Goal: Task Accomplishment & Management: Complete application form

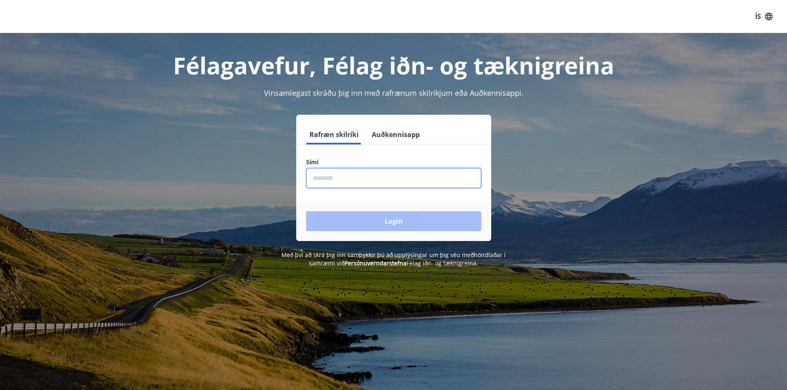
click at [349, 179] on input "phone" at bounding box center [393, 178] width 175 height 20
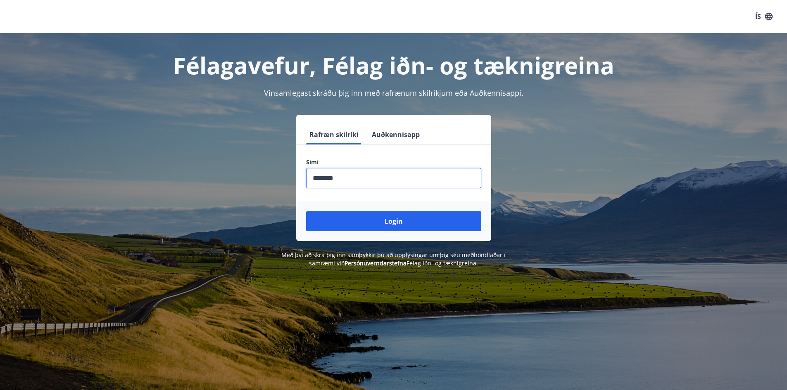
type input "********"
click at [306, 212] on button "Login" at bounding box center [393, 222] width 175 height 20
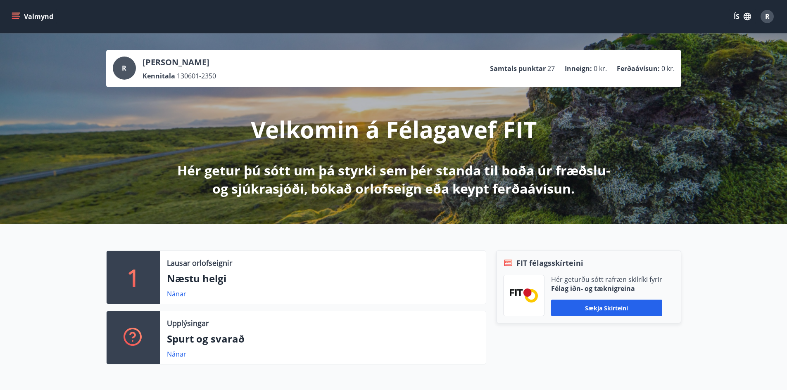
click at [388, 221] on div "[PERSON_NAME] 130601-2350 Samtals punktar 27 Inneign : 0 kr. Ferðaávísun : 0 kr…" at bounding box center [393, 128] width 787 height 191
click at [12, 20] on icon "menu" at bounding box center [16, 16] width 8 height 8
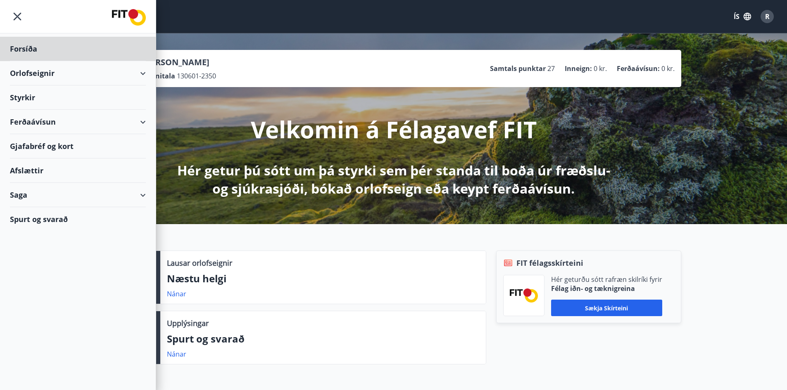
click at [46, 61] on div "Styrkir" at bounding box center [78, 49] width 136 height 24
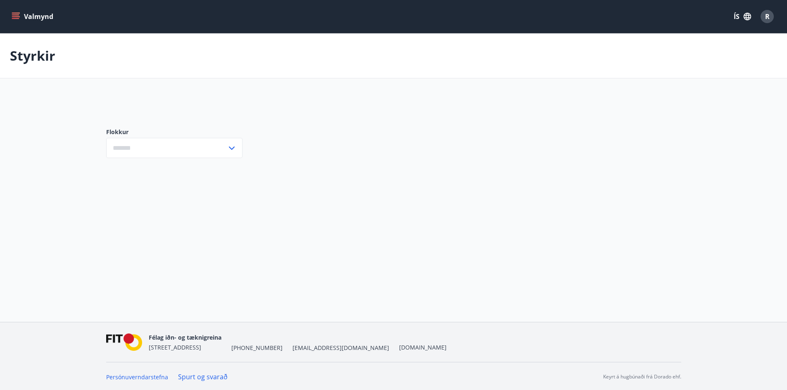
type input "***"
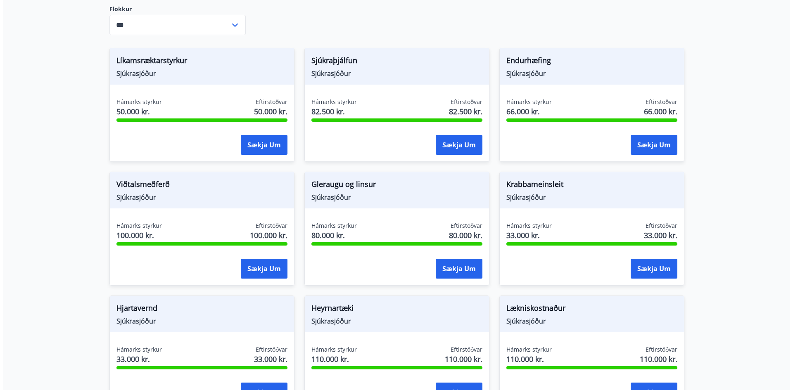
scroll to position [165, 0]
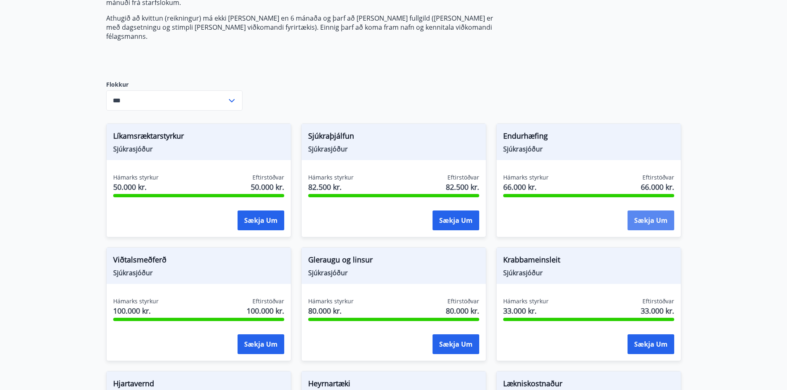
click at [646, 212] on button "Sækja um" at bounding box center [651, 221] width 47 height 20
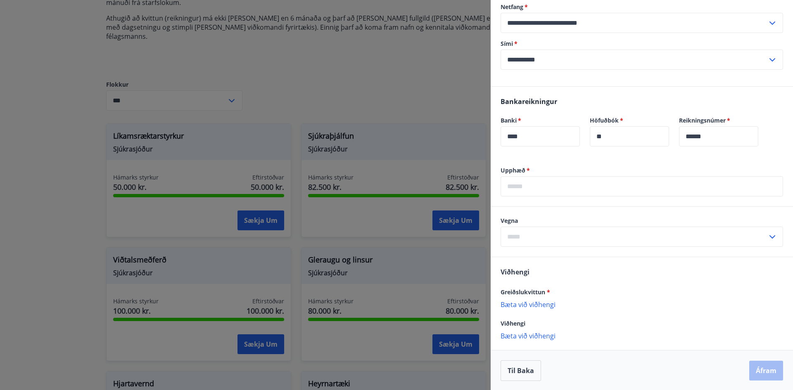
scroll to position [181, 0]
click at [563, 243] on input "text" at bounding box center [634, 236] width 267 height 20
click at [557, 297] on li "Hnykkjari/kíróprakto" at bounding box center [642, 298] width 282 height 15
type input "**********"
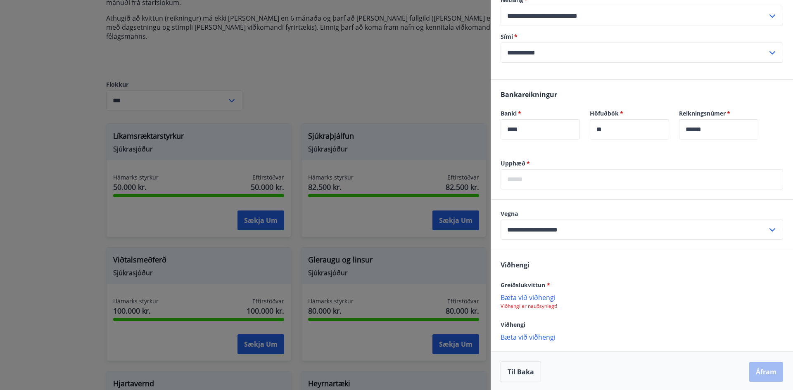
scroll to position [189, 0]
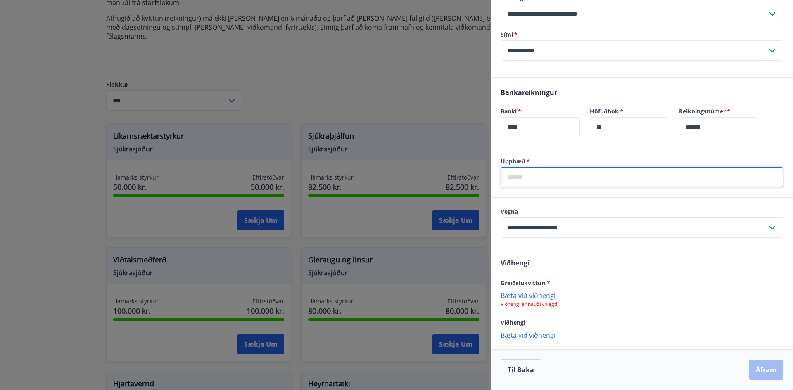
click at [588, 179] on input "text" at bounding box center [642, 177] width 283 height 20
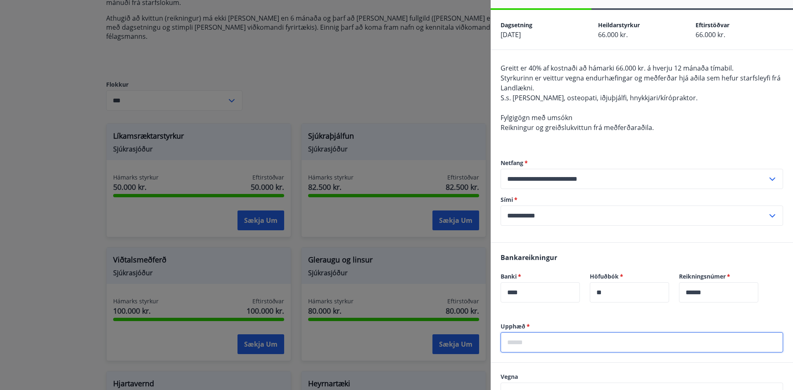
scroll to position [0, 0]
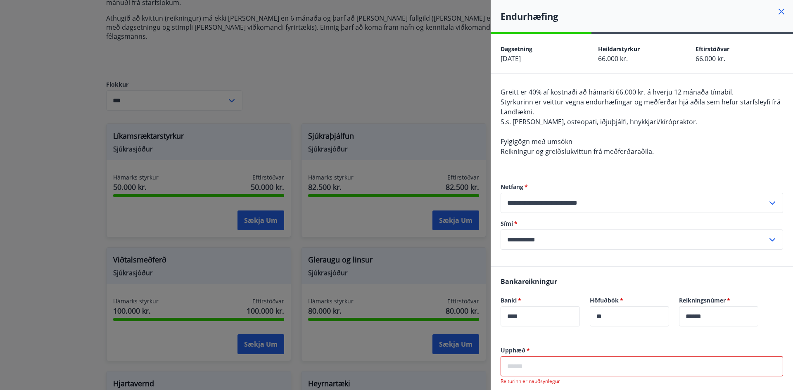
click at [549, 364] on input "text" at bounding box center [642, 367] width 283 height 20
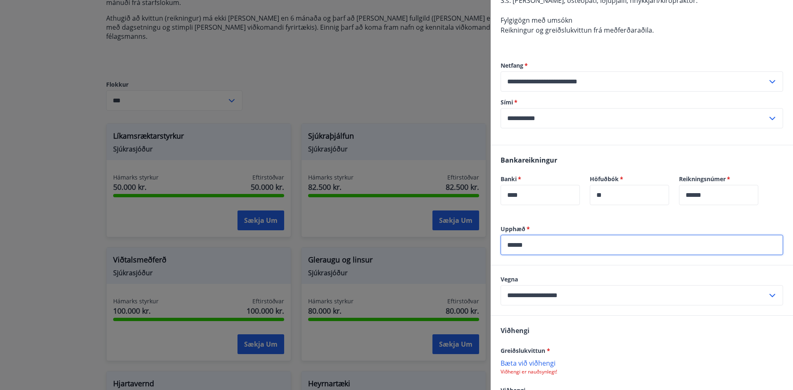
scroll to position [124, 0]
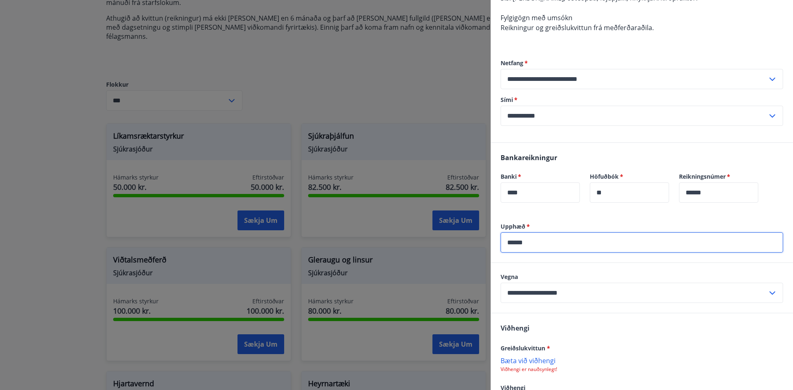
click at [542, 319] on div "Viðhengi Greiðslukvittun * [PERSON_NAME] við viðhengi Viðhengi er nauðsynlegt! …" at bounding box center [642, 364] width 302 height 101
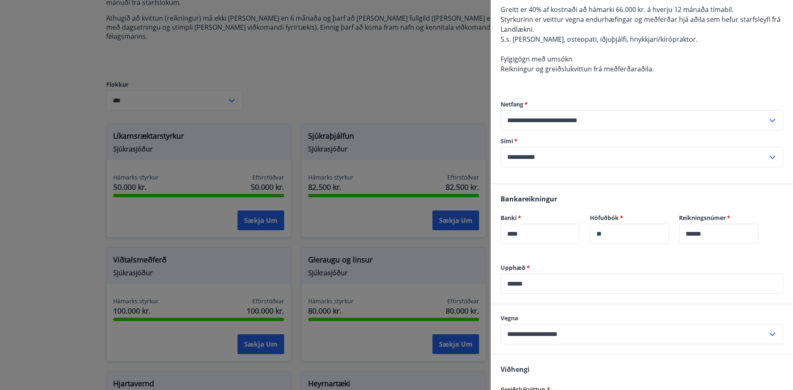
scroll to position [189, 0]
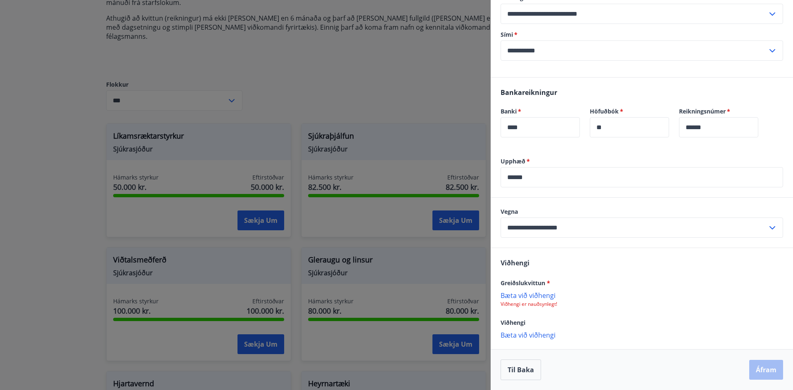
click at [514, 296] on p "Bæta við viðhengi" at bounding box center [642, 295] width 283 height 8
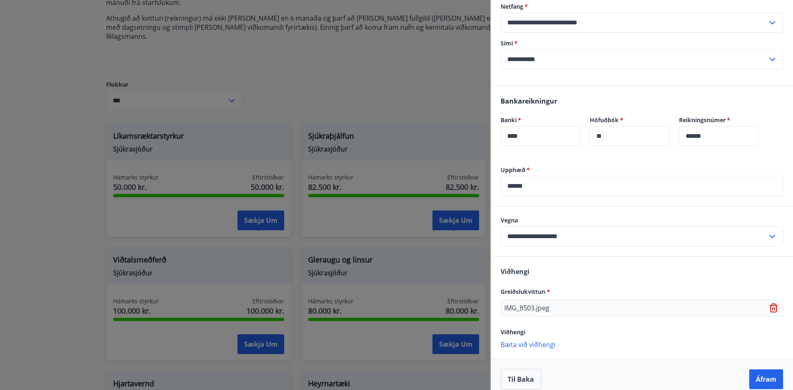
scroll to position [190, 0]
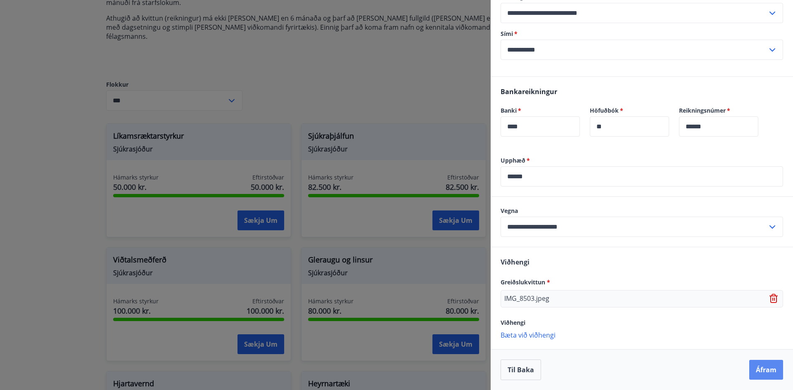
click at [760, 372] on button "Áfram" at bounding box center [767, 370] width 34 height 20
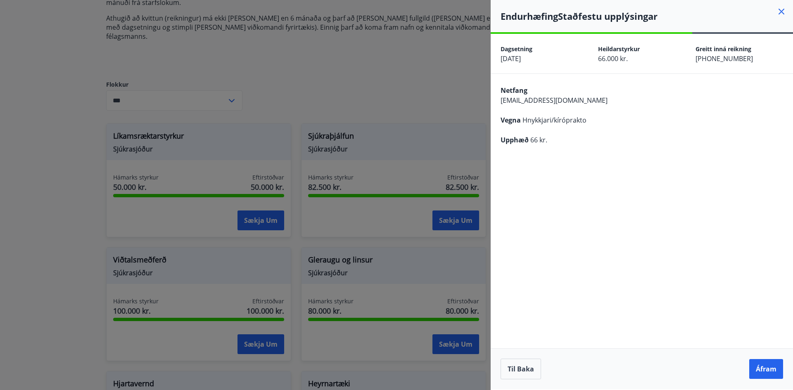
scroll to position [0, 0]
click at [528, 371] on button "Til baka" at bounding box center [521, 369] width 40 height 21
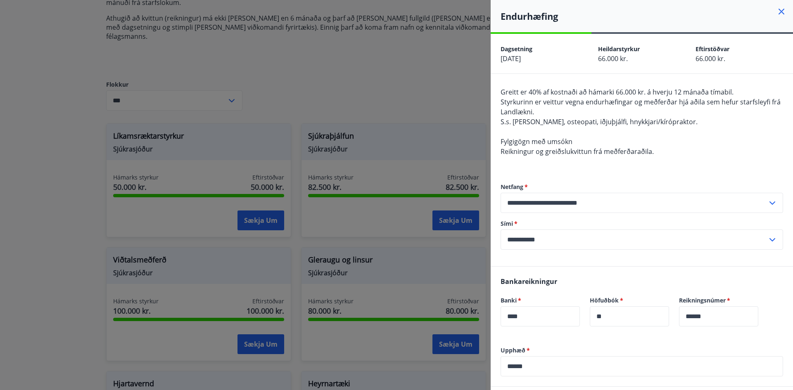
scroll to position [41, 0]
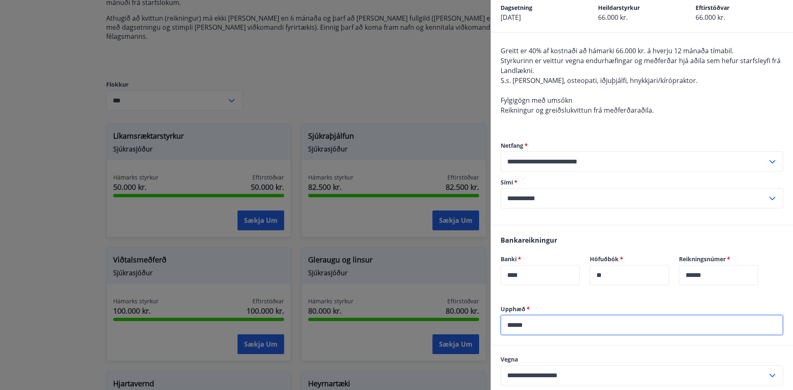
click at [537, 326] on input "******" at bounding box center [642, 325] width 283 height 20
type input "*****"
click at [523, 302] on div "Bankareikningur Banki   * **** ​ Höfuðbók   * ** ​ Reikningsnúmer   * ****** ​" at bounding box center [642, 266] width 302 height 80
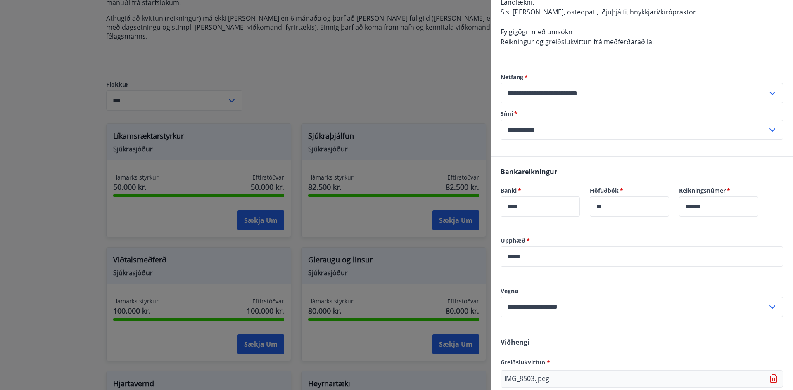
scroll to position [190, 0]
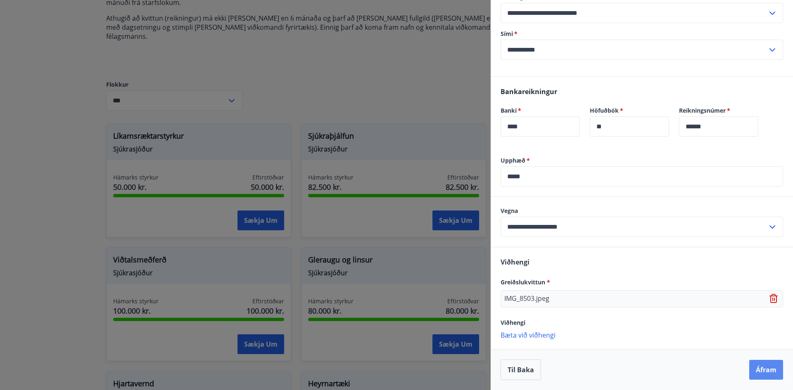
click at [762, 370] on button "Áfram" at bounding box center [767, 370] width 34 height 20
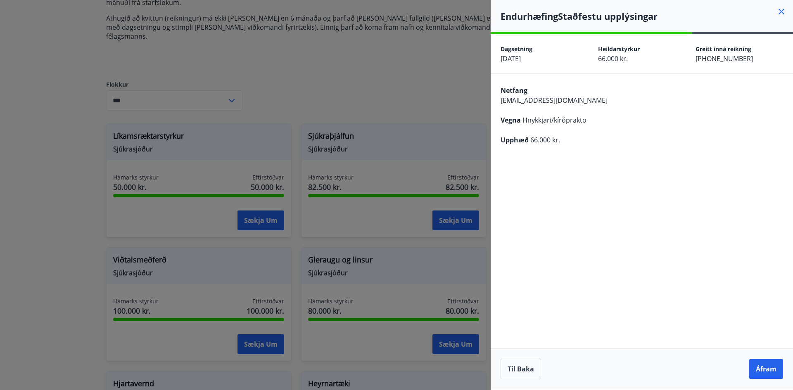
scroll to position [0, 0]
click at [770, 374] on button "Áfram" at bounding box center [767, 369] width 34 height 20
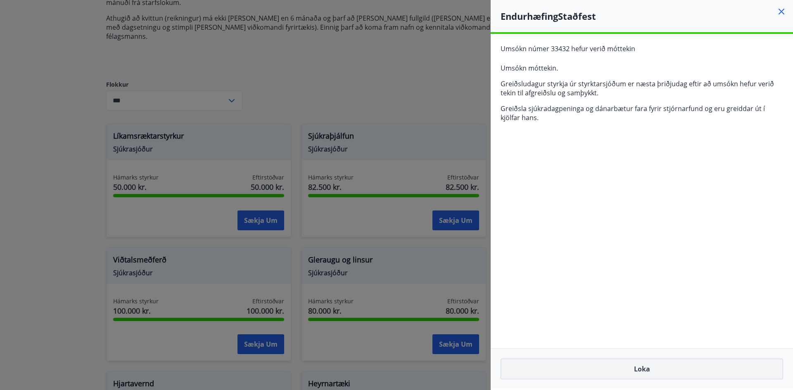
click at [673, 373] on button "Loka" at bounding box center [642, 369] width 283 height 21
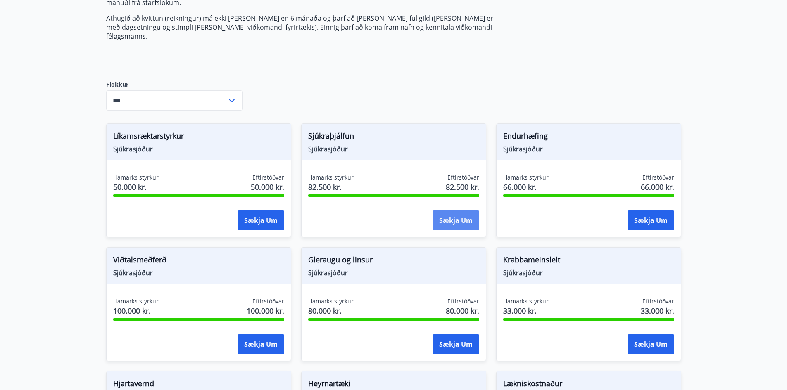
click at [459, 216] on button "Sækja um" at bounding box center [456, 221] width 47 height 20
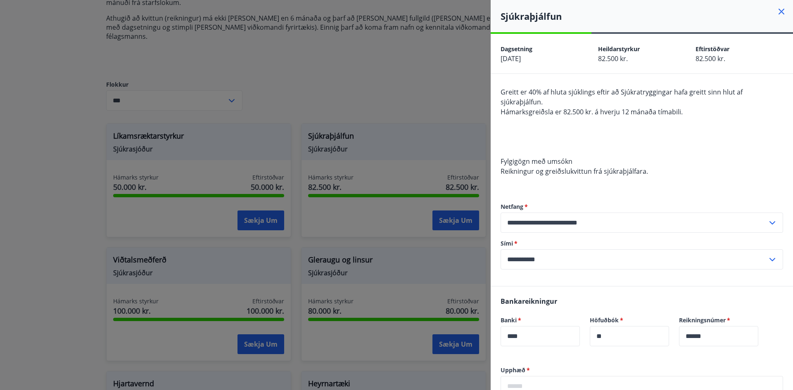
click at [573, 132] on div "Greitt er 40% af hluta sjúklings eftir að Sjúkratryggingar hafa greitt sinn hlu…" at bounding box center [642, 136] width 283 height 99
click at [779, 13] on icon at bounding box center [782, 12] width 6 height 6
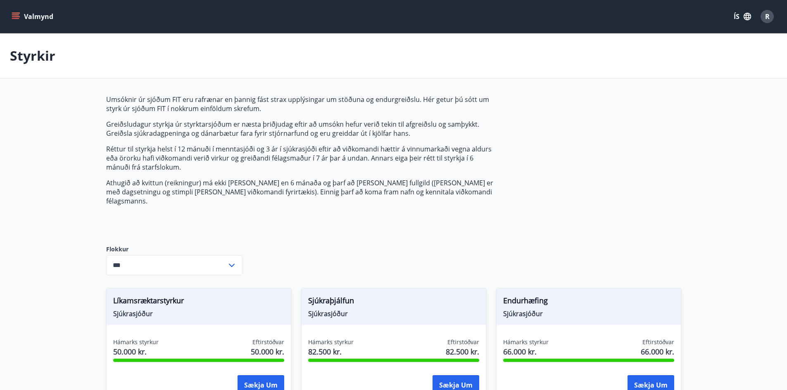
click at [16, 16] on icon "menu" at bounding box center [16, 16] width 8 height 8
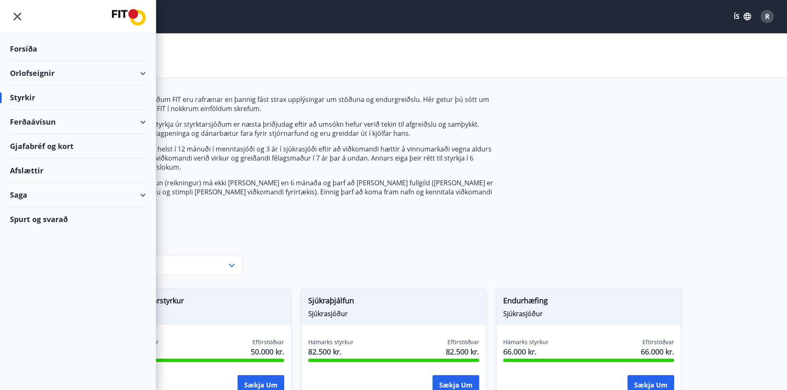
click at [38, 171] on div "Afslættir" at bounding box center [78, 171] width 136 height 24
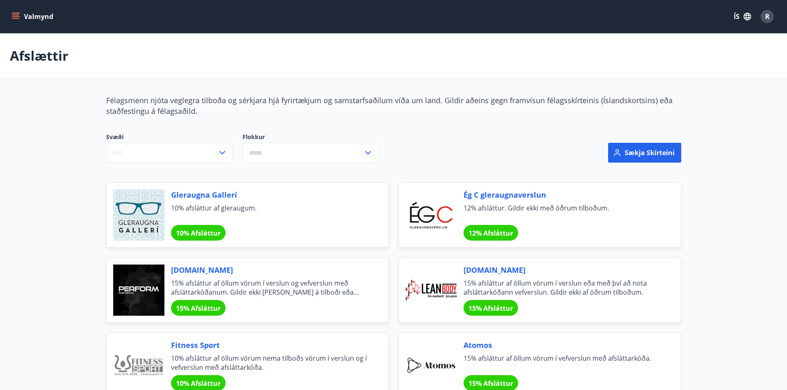
click at [24, 15] on button "Valmynd" at bounding box center [33, 16] width 47 height 15
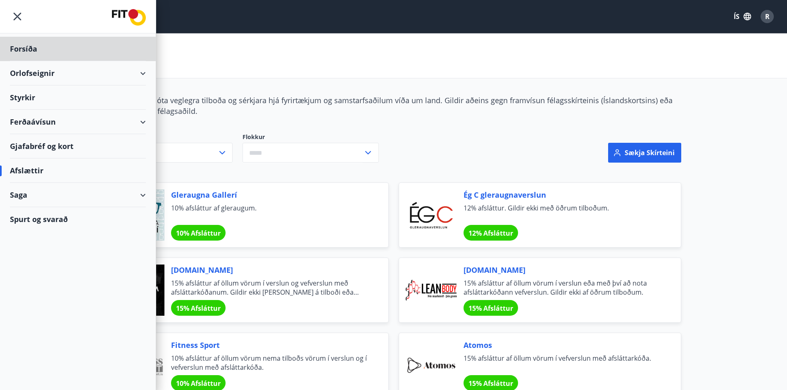
click at [38, 61] on div "Styrkir" at bounding box center [78, 49] width 136 height 24
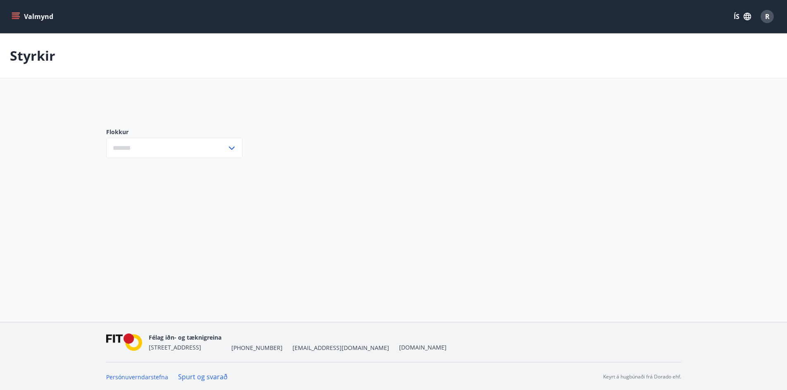
type input "***"
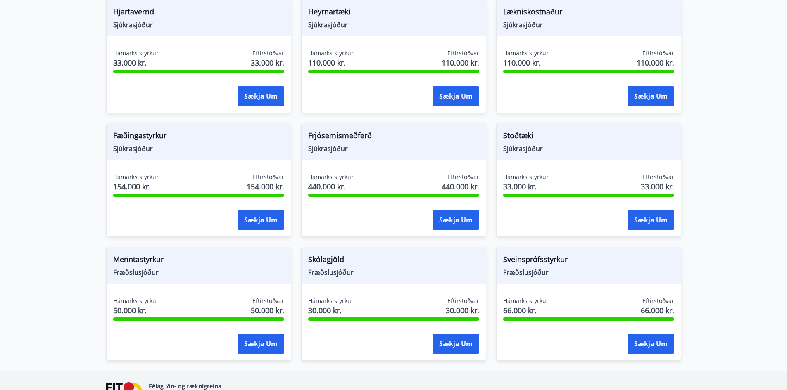
scroll to position [578, 0]
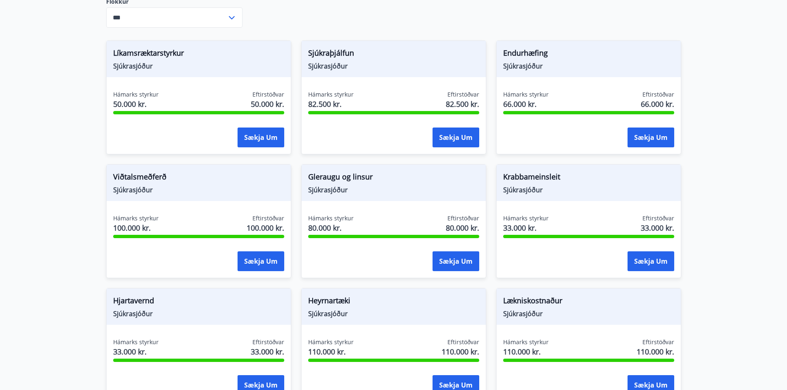
scroll to position [41, 0]
